Goal: Register for event/course

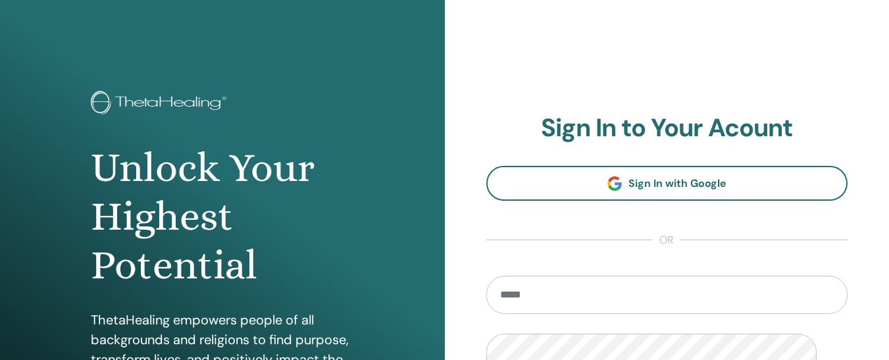
scroll to position [251, 0]
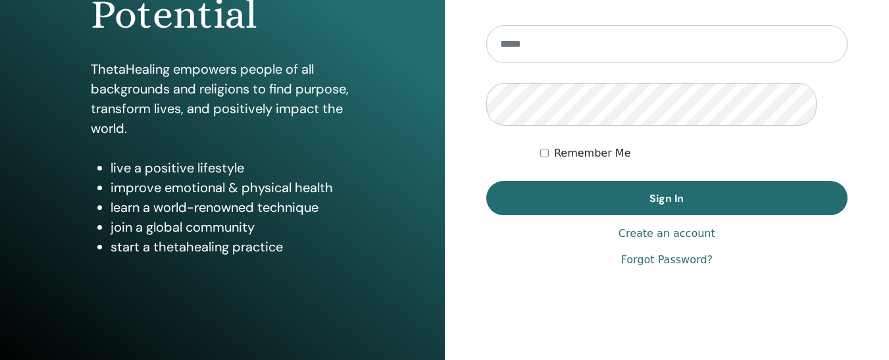
click at [526, 63] on input "email" at bounding box center [667, 44] width 362 height 38
click at [680, 63] on input "**********" at bounding box center [667, 44] width 362 height 38
type input "*"
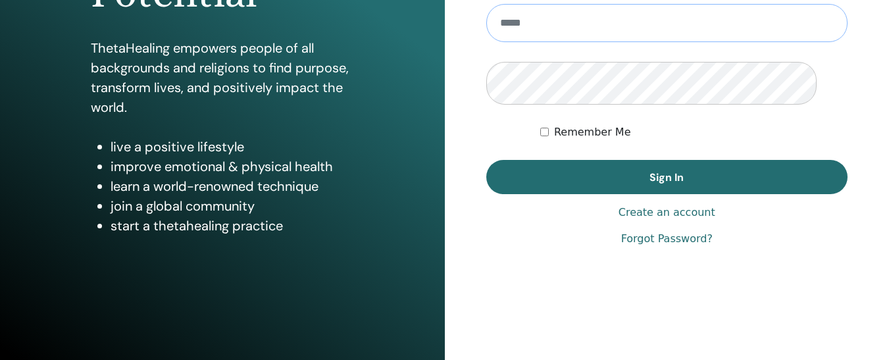
scroll to position [246, 0]
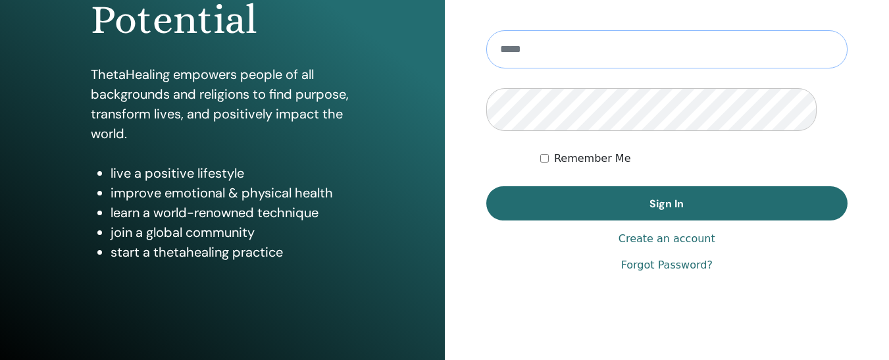
click at [536, 68] on input "email" at bounding box center [667, 49] width 362 height 38
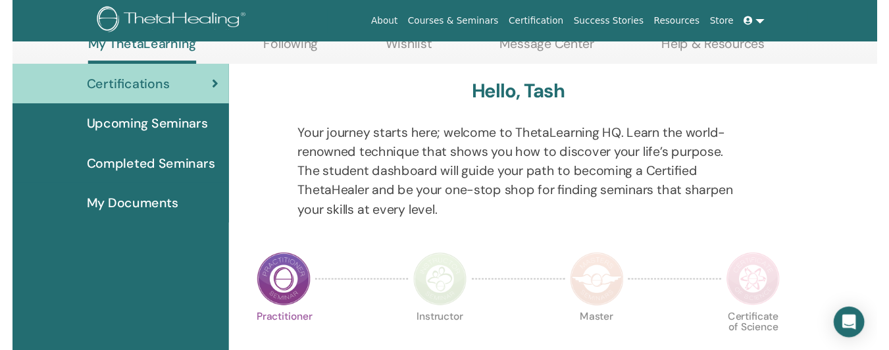
scroll to position [140, 0]
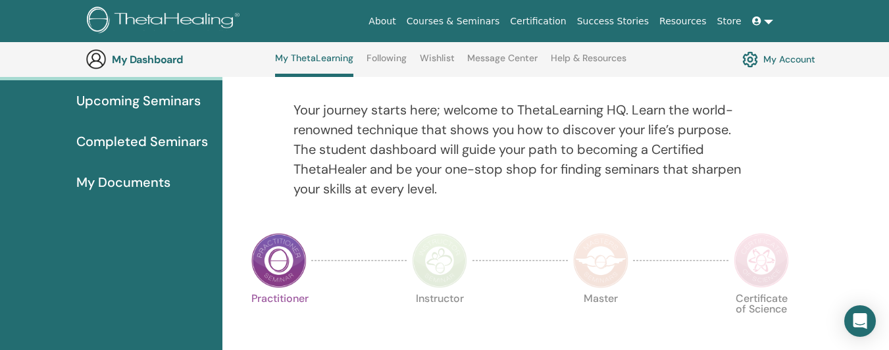
click at [889, 210] on html "About Courses & Seminars Certification Success Stories Resources Store TH Tash …" at bounding box center [444, 35] width 889 height 350
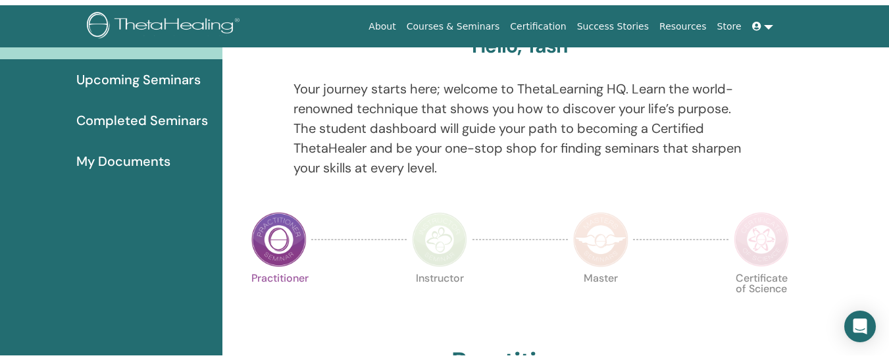
scroll to position [0, 0]
